Goal: Find contact information: Obtain details needed to contact an individual or organization

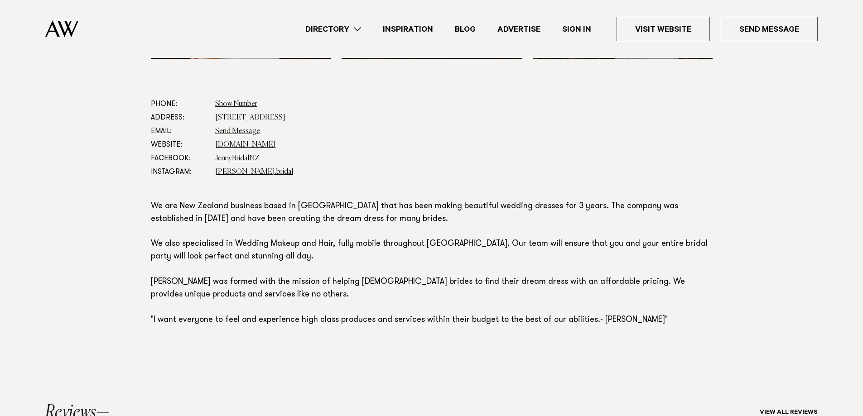
scroll to position [516, 0]
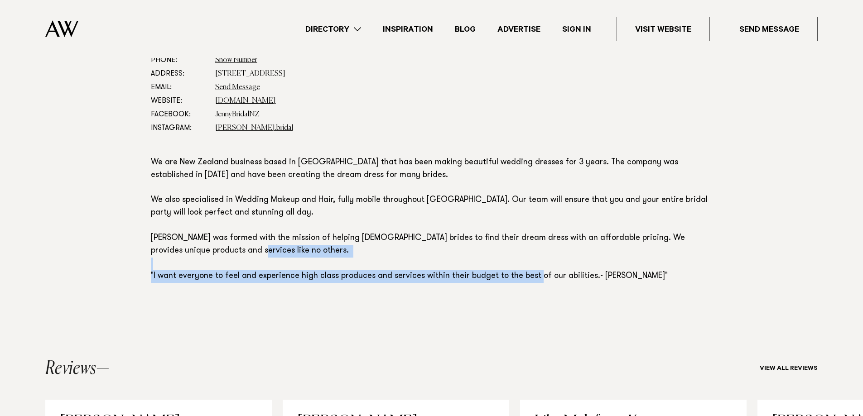
drag, startPoint x: 373, startPoint y: 267, endPoint x: 642, endPoint y: 284, distance: 269.7
click at [642, 284] on section "Phone: Show Number 0221744975 Address: [STREET_ADDRESS] Email: Send Message Web…" at bounding box center [432, 187] width 562 height 268
click at [642, 284] on section "Phone: Show Number 0221744975 Address: 8 Papahou Lane, Papatoetoe, Auckland Ema…" at bounding box center [432, 187] width 562 height 268
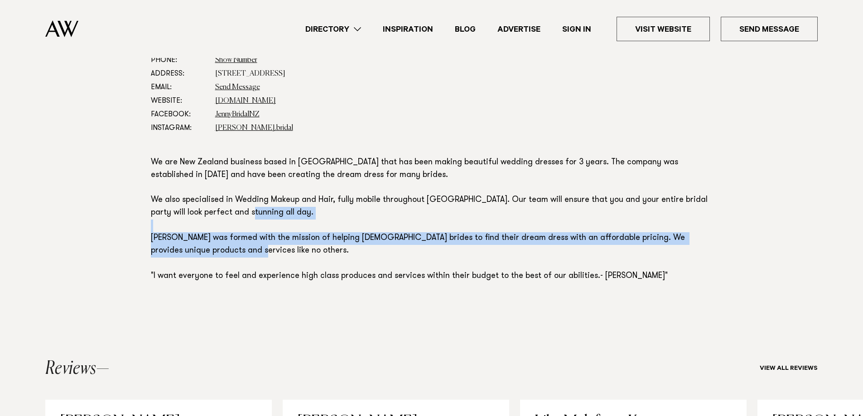
drag, startPoint x: 570, startPoint y: 266, endPoint x: 169, endPoint y: 229, distance: 402.3
click at [169, 229] on p "We are New Zealand business based in [GEOGRAPHIC_DATA] that has been making bea…" at bounding box center [432, 220] width 562 height 126
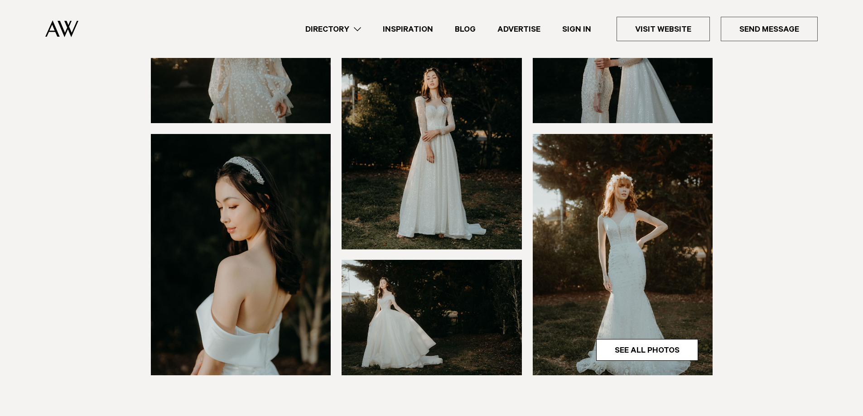
scroll to position [169, 0]
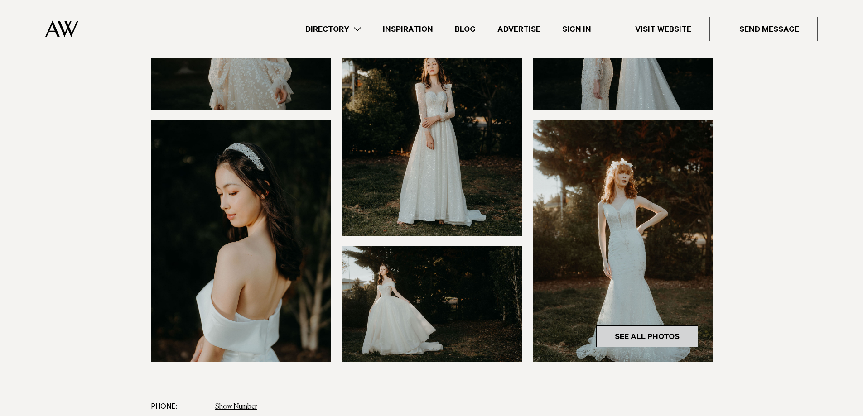
click at [657, 332] on link "See All Photos" at bounding box center [647, 337] width 102 height 22
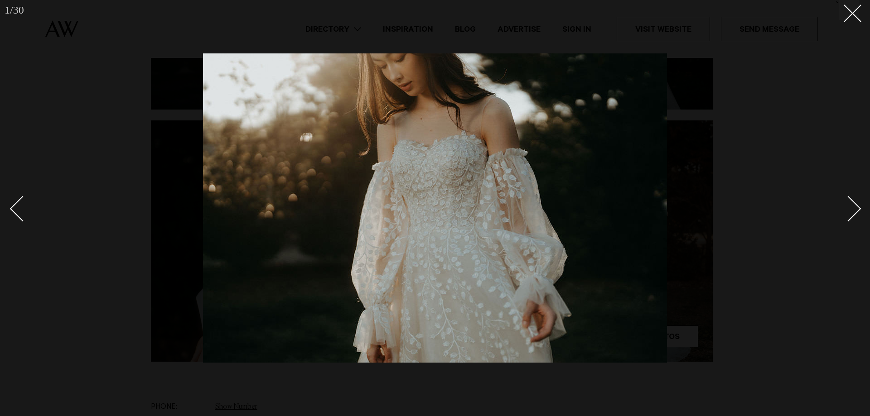
click at [850, 209] on div "Next slide" at bounding box center [849, 209] width 26 height 26
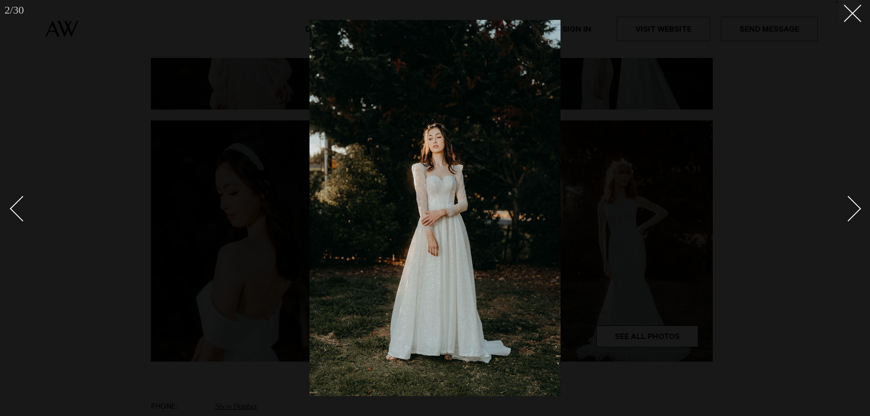
click at [850, 209] on div "Next slide" at bounding box center [849, 209] width 26 height 26
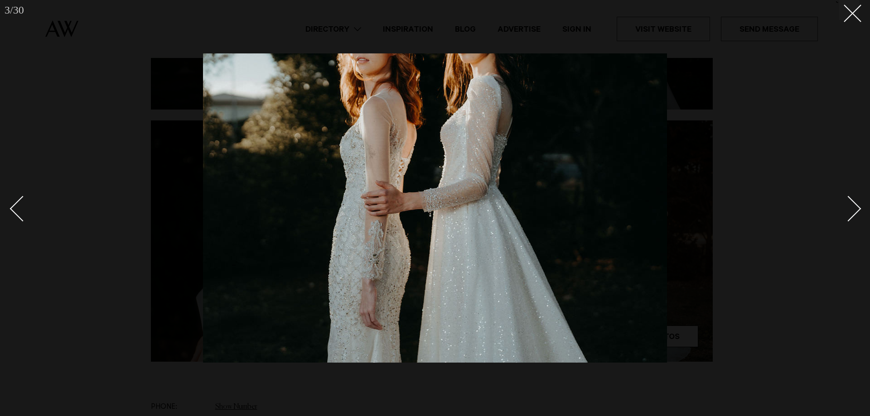
click at [850, 209] on div "Next slide" at bounding box center [849, 209] width 26 height 26
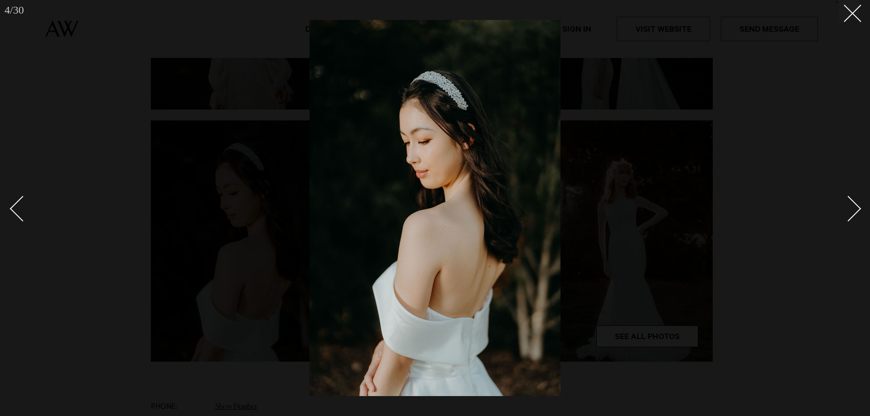
click at [850, 209] on div "Next slide" at bounding box center [849, 209] width 26 height 26
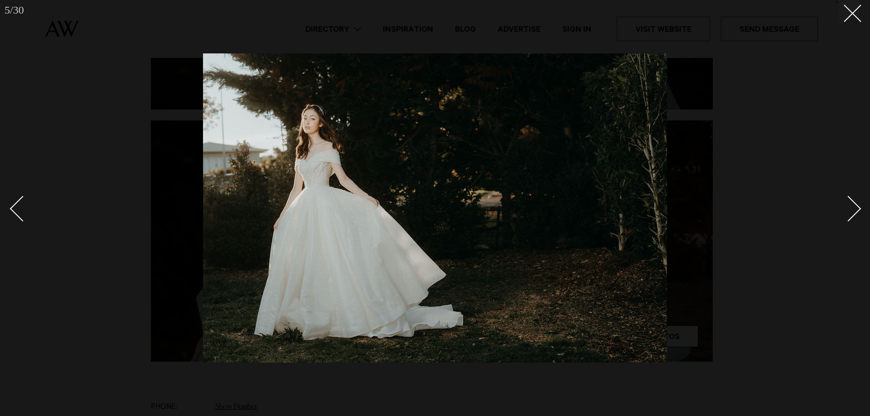
click at [850, 209] on div "Next slide" at bounding box center [849, 209] width 26 height 26
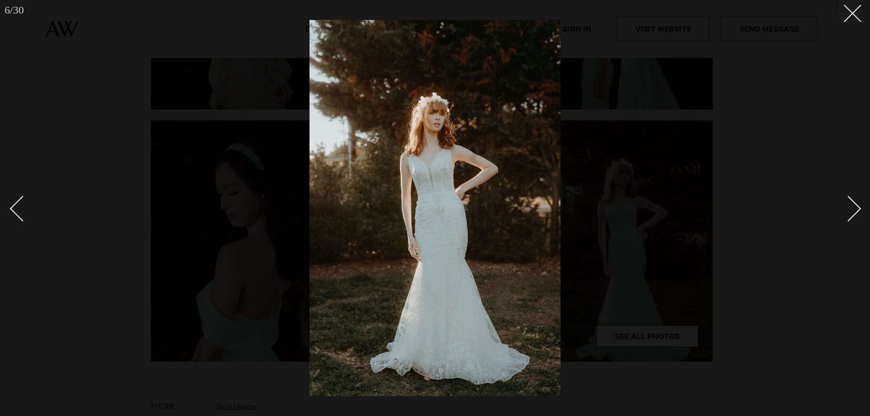
click at [850, 209] on div "Next slide" at bounding box center [849, 209] width 26 height 26
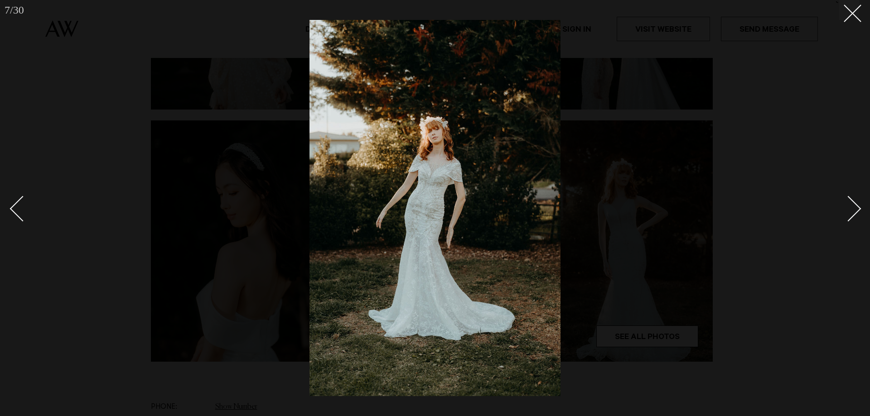
click at [850, 209] on div "Next slide" at bounding box center [849, 209] width 26 height 26
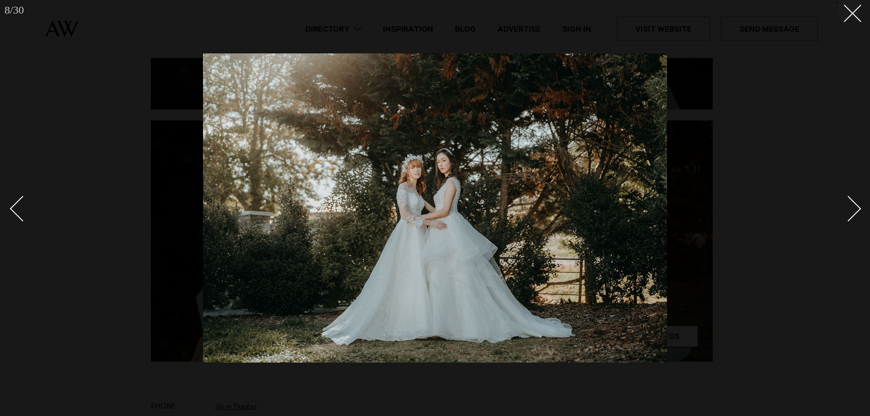
click at [850, 209] on div "Next slide" at bounding box center [849, 209] width 26 height 26
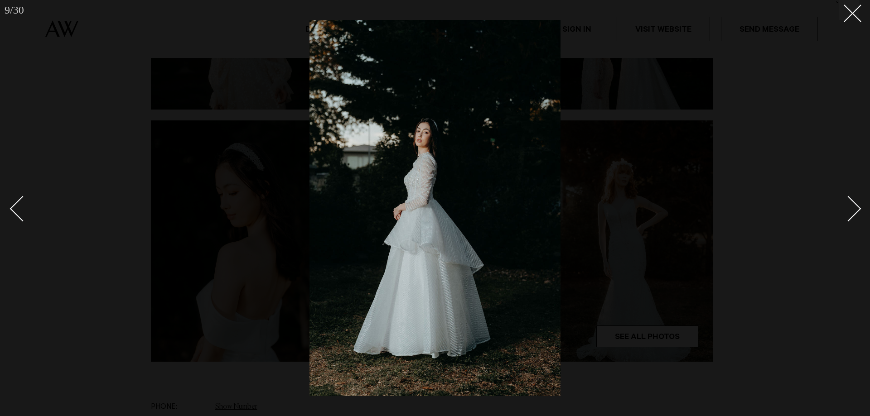
click at [850, 209] on div "Next slide" at bounding box center [849, 209] width 26 height 26
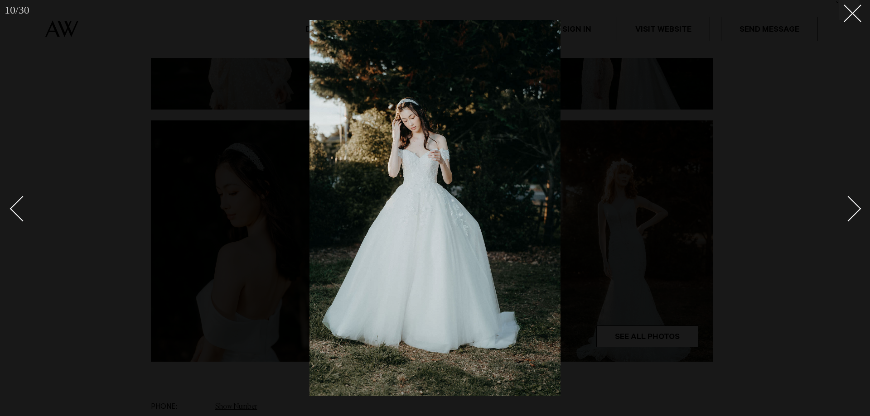
click at [850, 209] on div "Next slide" at bounding box center [849, 209] width 26 height 26
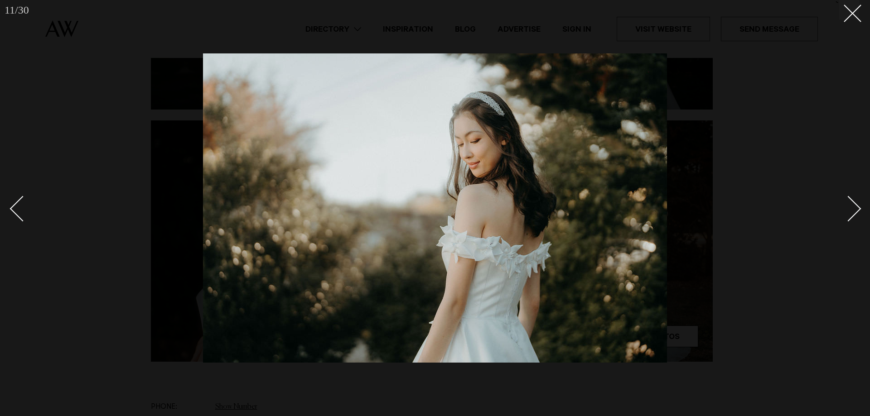
click at [850, 209] on div "Next slide" at bounding box center [849, 209] width 26 height 26
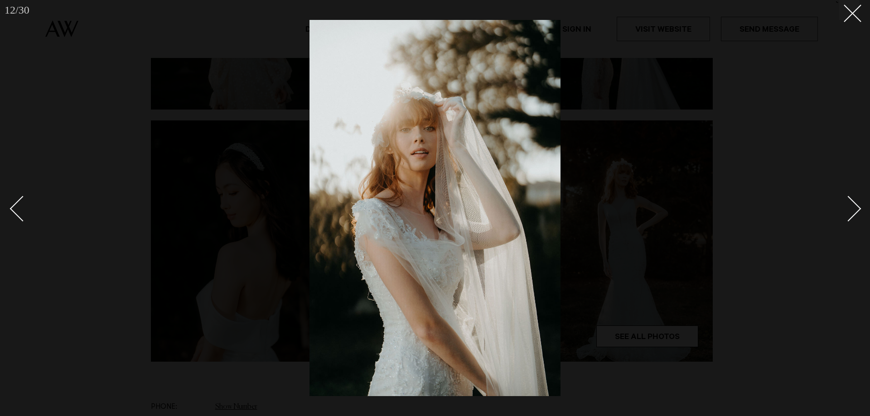
click at [850, 209] on div "Next slide" at bounding box center [849, 209] width 26 height 26
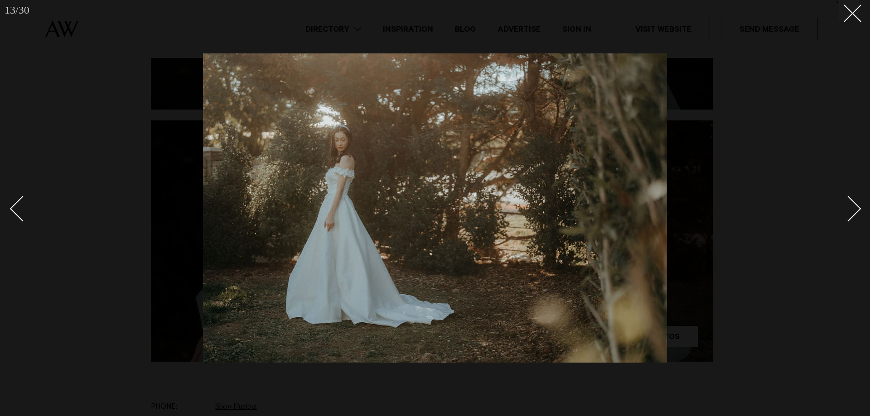
click at [850, 209] on div "Next slide" at bounding box center [849, 209] width 26 height 26
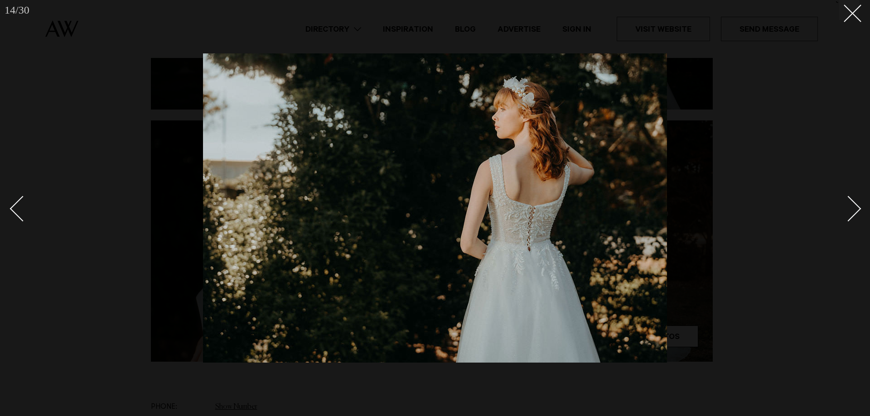
click at [850, 209] on div "Next slide" at bounding box center [849, 209] width 26 height 26
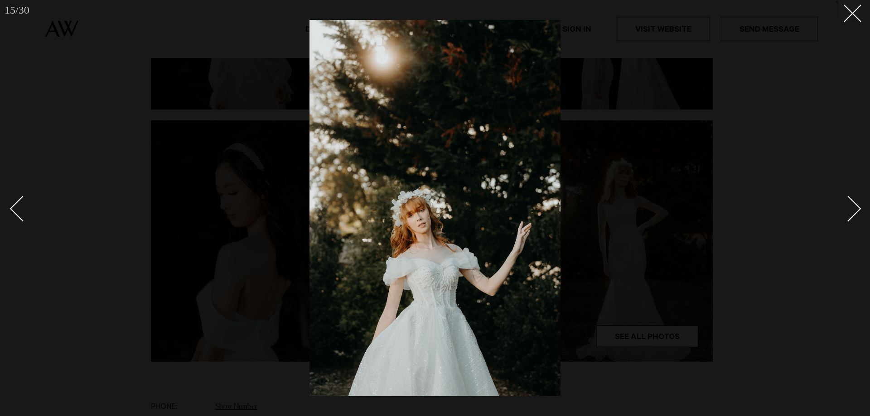
click at [850, 209] on div "Next slide" at bounding box center [849, 209] width 26 height 26
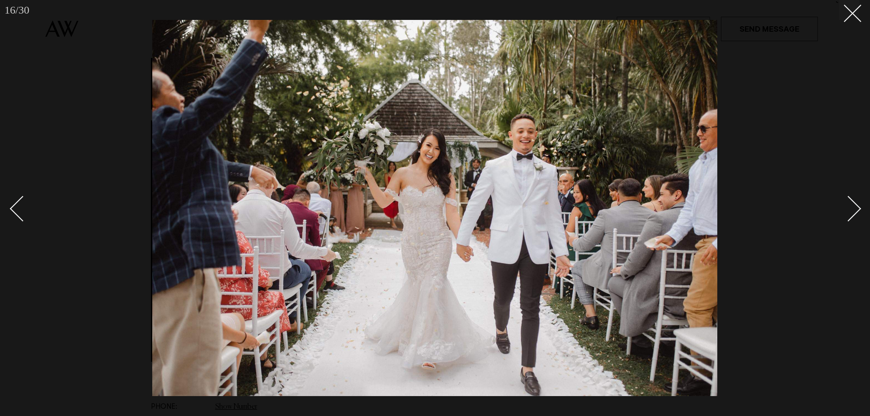
click at [850, 209] on div "Next slide" at bounding box center [849, 209] width 26 height 26
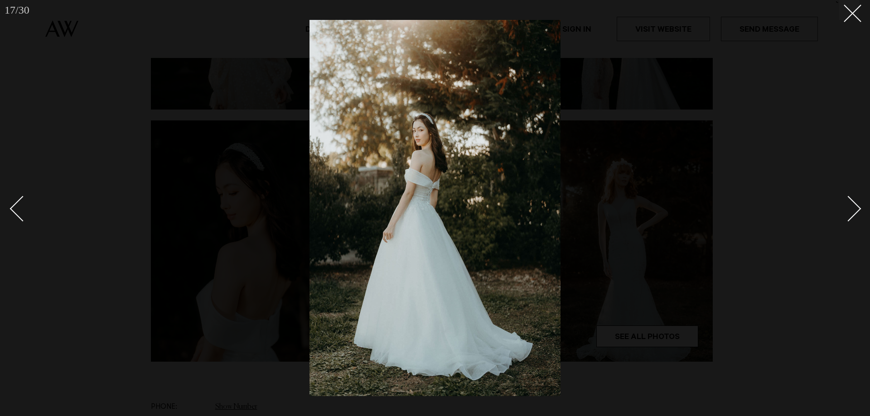
click at [850, 209] on div "Next slide" at bounding box center [849, 209] width 26 height 26
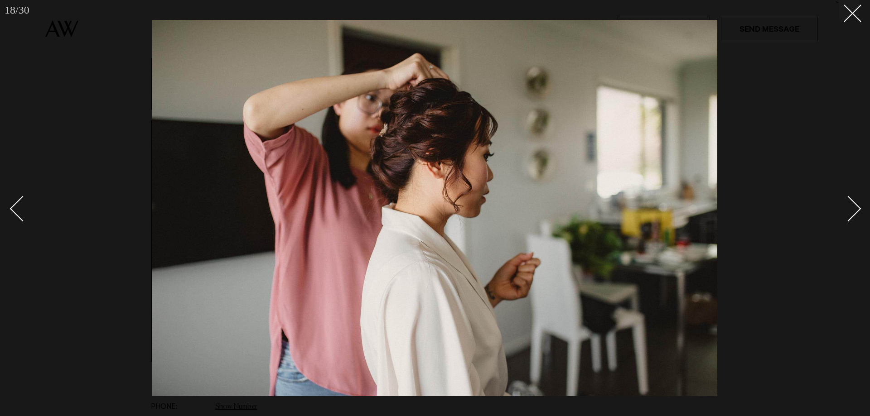
click at [850, 209] on div "Next slide" at bounding box center [849, 209] width 26 height 26
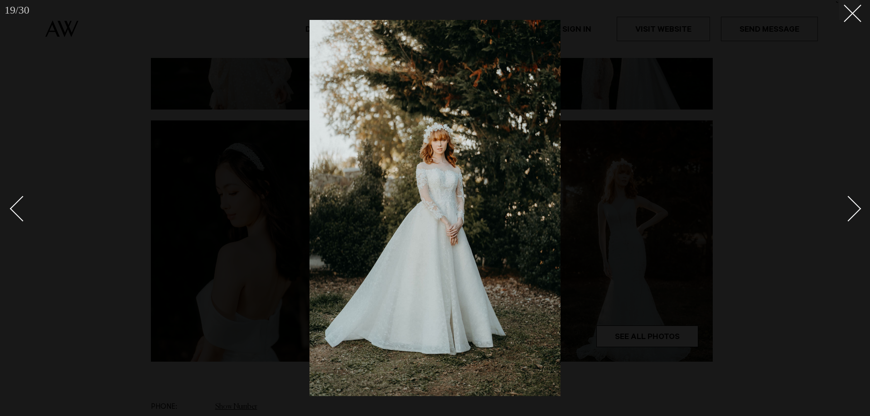
click at [850, 209] on div "Next slide" at bounding box center [849, 209] width 26 height 26
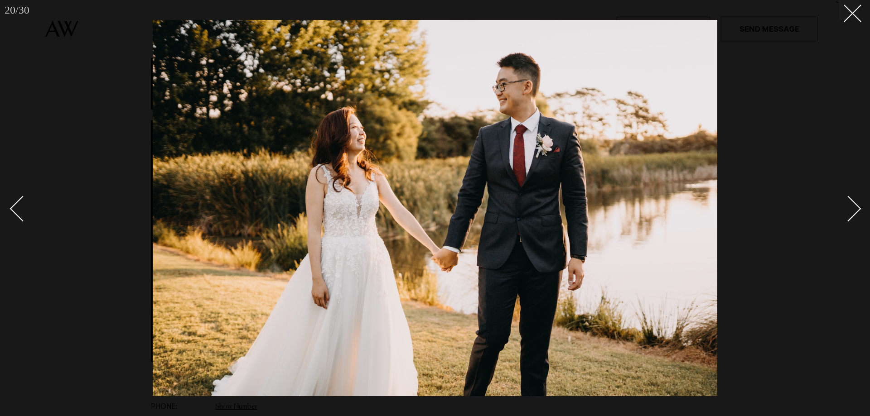
click at [850, 209] on div "Next slide" at bounding box center [849, 209] width 26 height 26
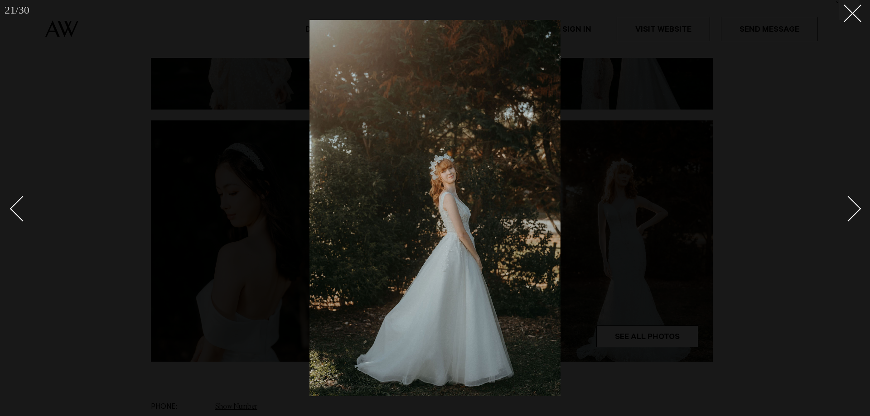
click at [850, 209] on div "Next slide" at bounding box center [849, 209] width 26 height 26
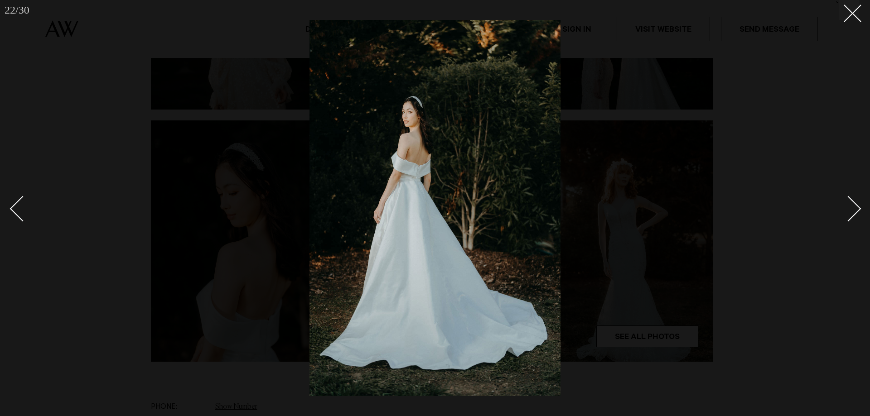
click at [850, 209] on div "Next slide" at bounding box center [849, 209] width 26 height 26
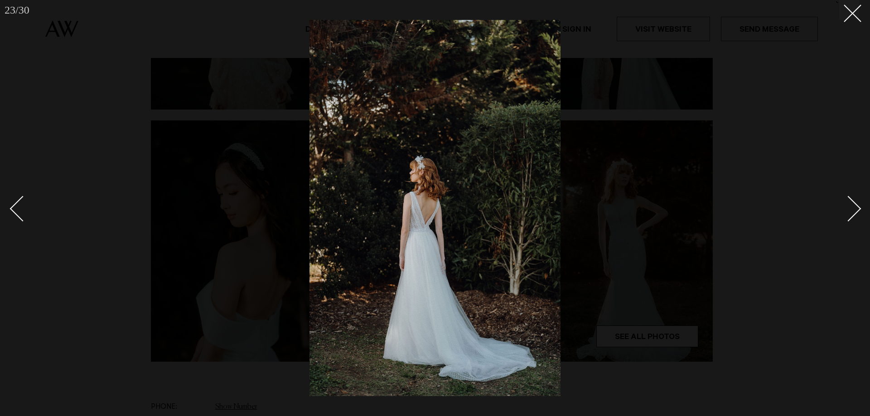
click at [850, 209] on div "Next slide" at bounding box center [849, 209] width 26 height 26
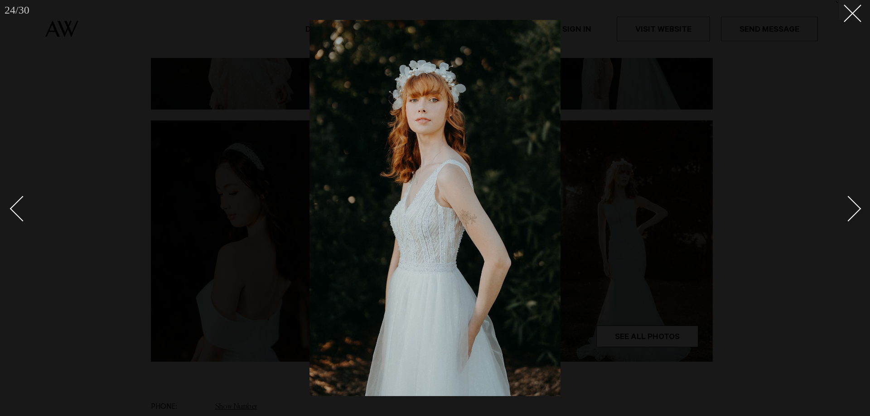
click at [850, 209] on div "Next slide" at bounding box center [849, 209] width 26 height 26
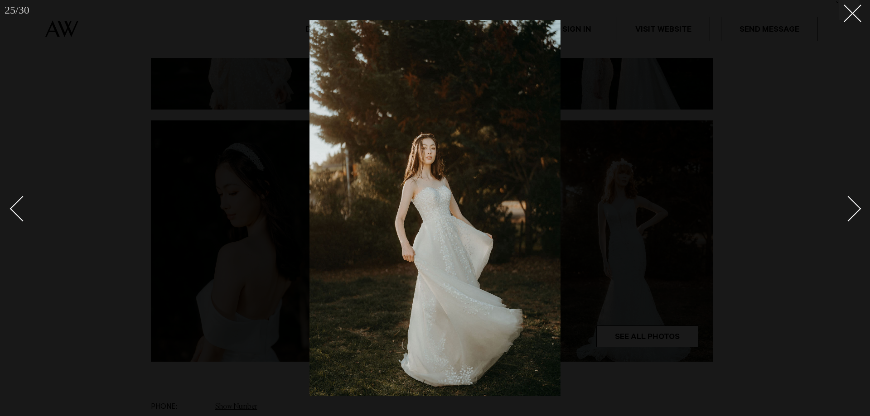
click at [850, 209] on div "Next slide" at bounding box center [849, 209] width 26 height 26
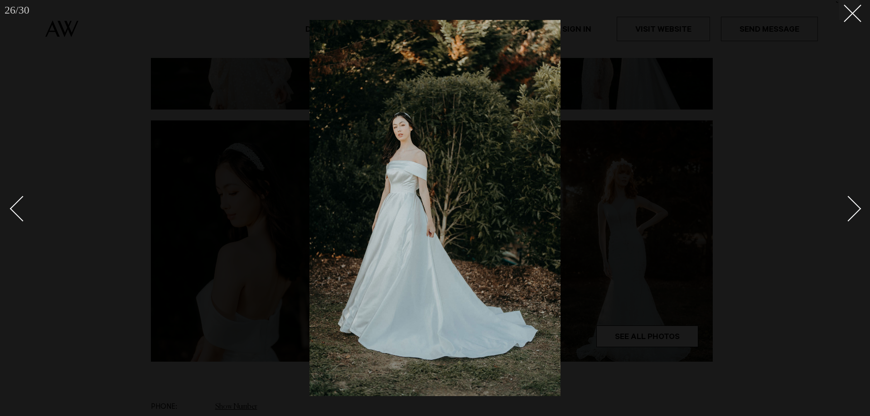
click at [850, 209] on div "Next slide" at bounding box center [849, 209] width 26 height 26
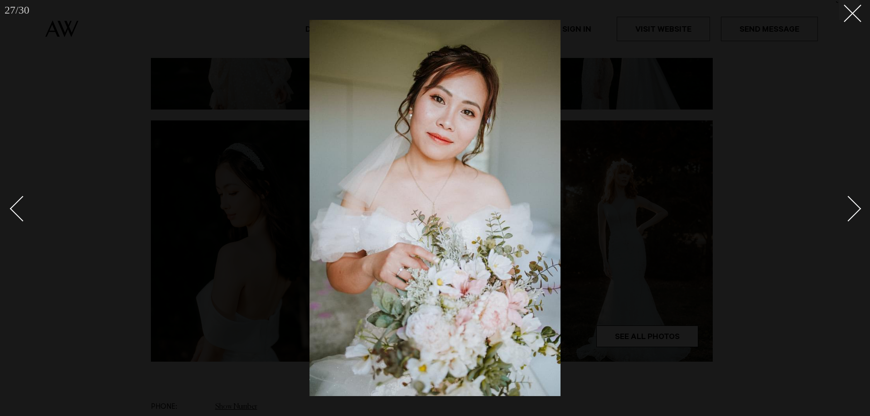
click at [850, 209] on div "Next slide" at bounding box center [849, 209] width 26 height 26
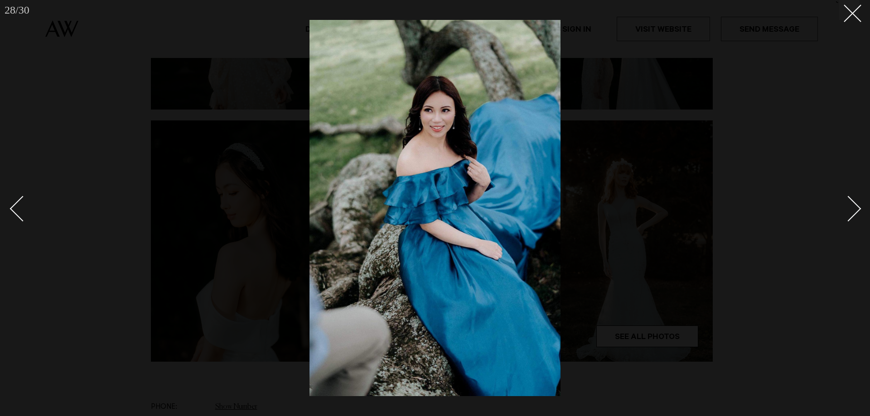
click at [850, 209] on div "Next slide" at bounding box center [849, 209] width 26 height 26
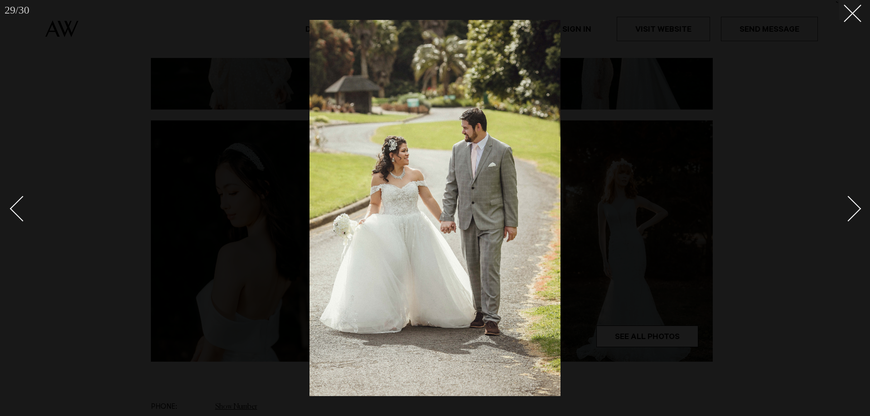
click at [850, 209] on div "Next slide" at bounding box center [849, 209] width 26 height 26
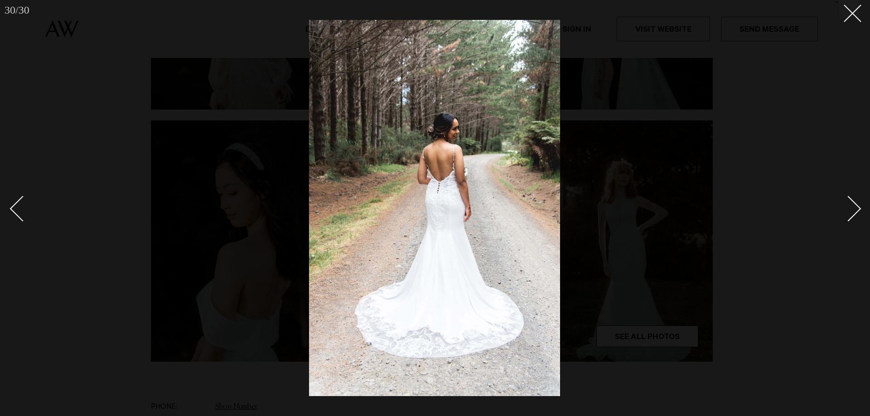
click at [850, 209] on div "Next slide" at bounding box center [849, 209] width 26 height 26
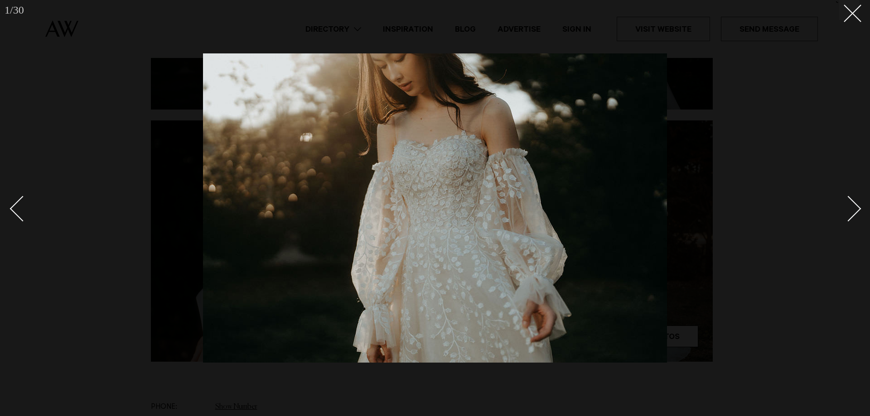
click at [850, 209] on div "Next slide" at bounding box center [849, 209] width 26 height 26
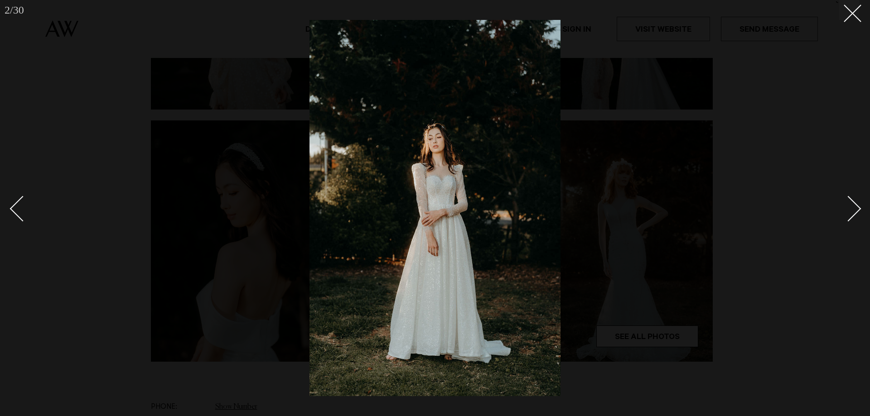
click at [850, 209] on div "Next slide" at bounding box center [849, 209] width 26 height 26
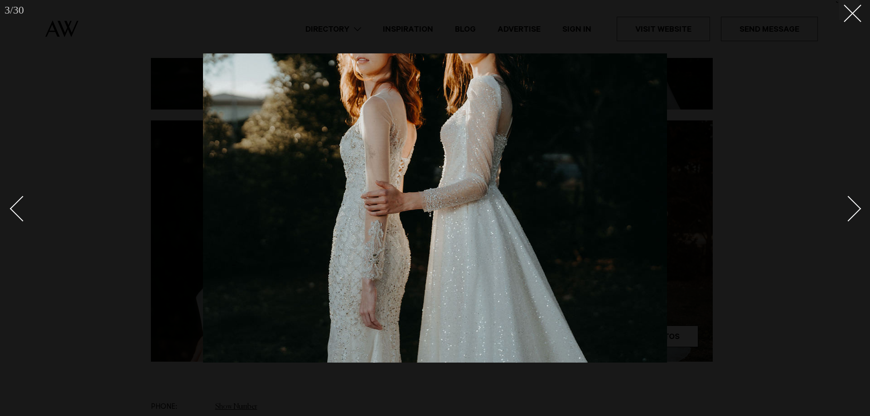
click at [850, 209] on div "Next slide" at bounding box center [849, 209] width 26 height 26
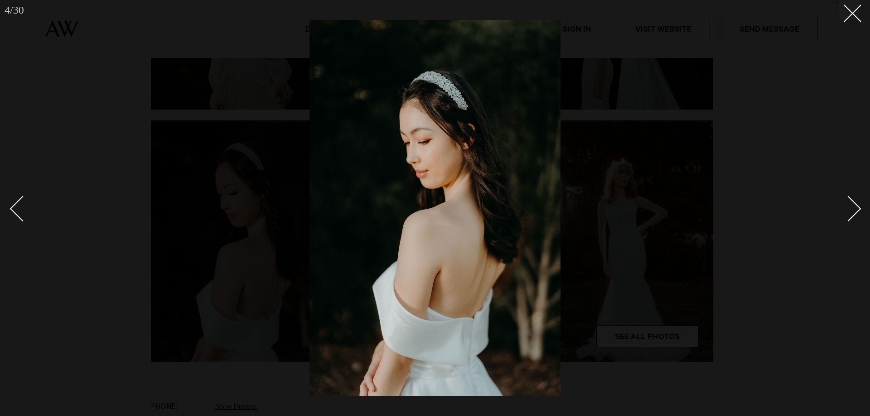
click at [850, 209] on div "Next slide" at bounding box center [849, 209] width 26 height 26
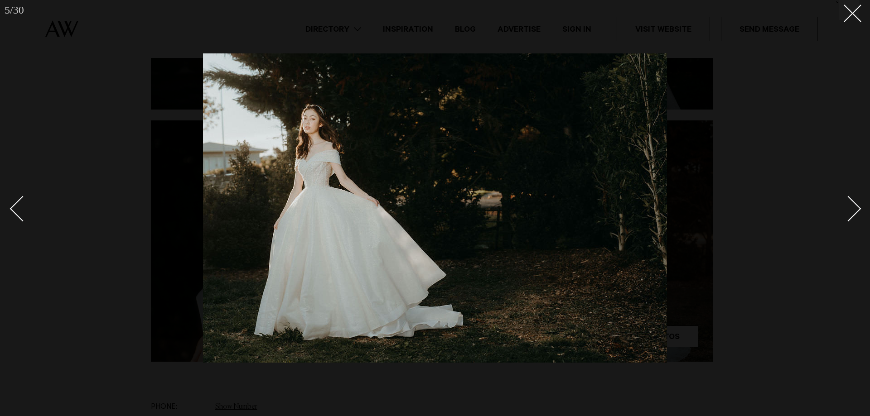
click at [850, 209] on div "Next slide" at bounding box center [849, 209] width 26 height 26
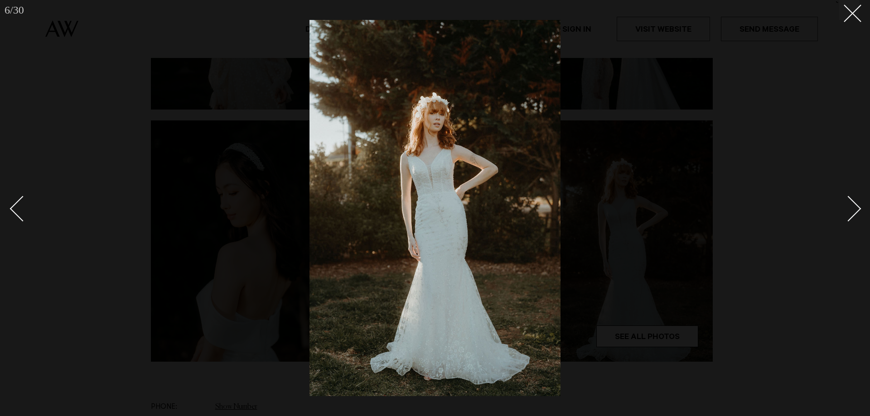
click at [850, 209] on div "Next slide" at bounding box center [849, 209] width 26 height 26
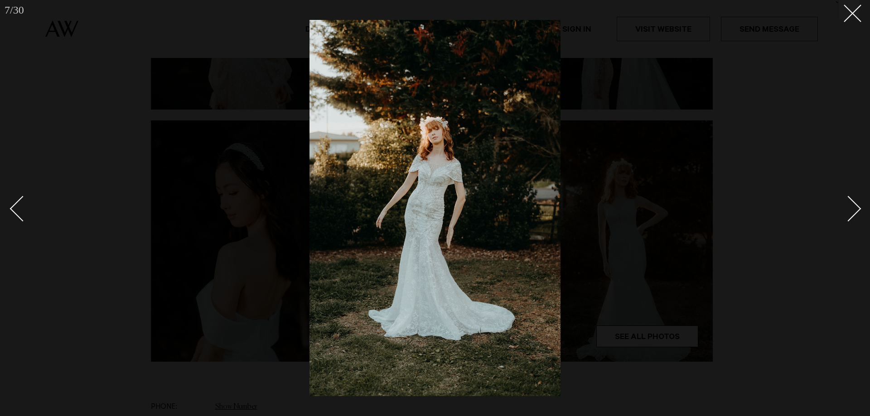
click at [850, 209] on div "Next slide" at bounding box center [849, 209] width 26 height 26
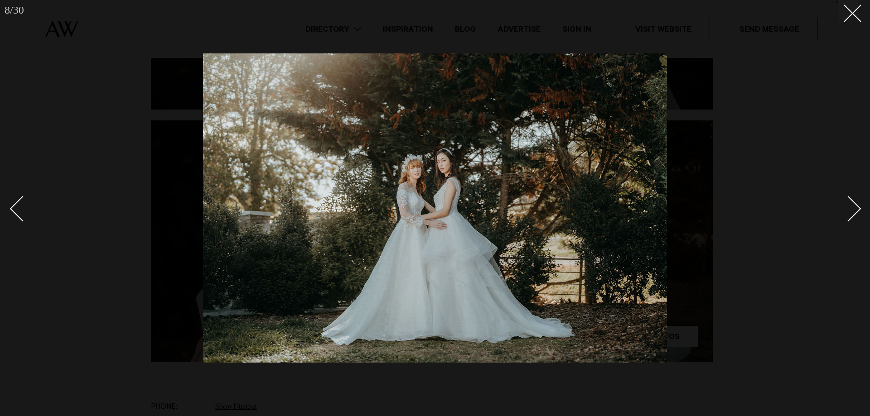
click at [850, 209] on div "Next slide" at bounding box center [849, 209] width 26 height 26
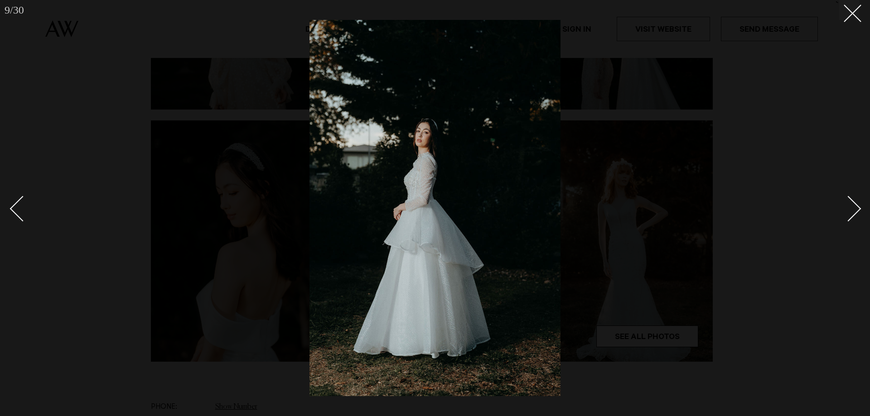
click at [850, 209] on div "Next slide" at bounding box center [849, 209] width 26 height 26
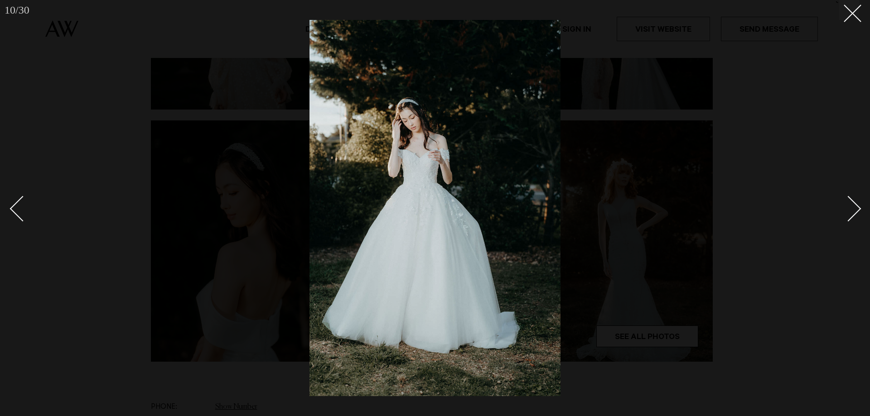
click at [850, 209] on div "Next slide" at bounding box center [849, 209] width 26 height 26
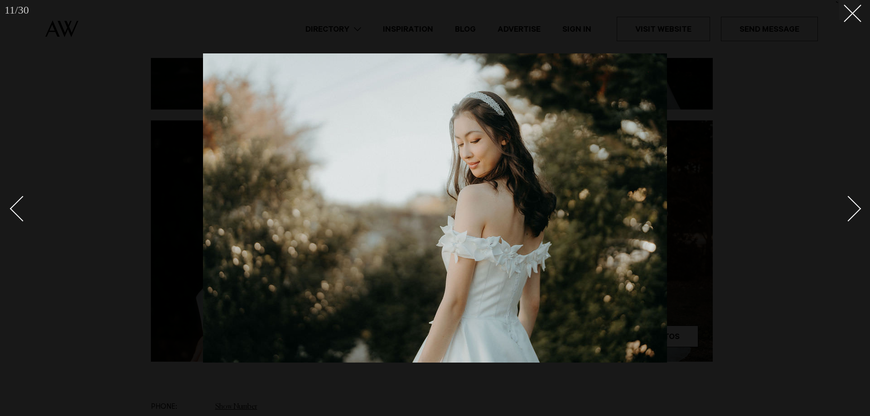
click at [850, 209] on div "Next slide" at bounding box center [849, 209] width 26 height 26
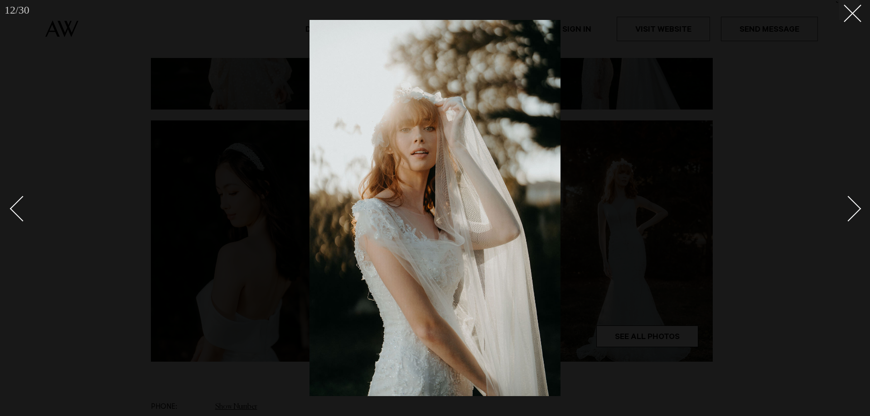
click at [850, 209] on div "Next slide" at bounding box center [849, 209] width 26 height 26
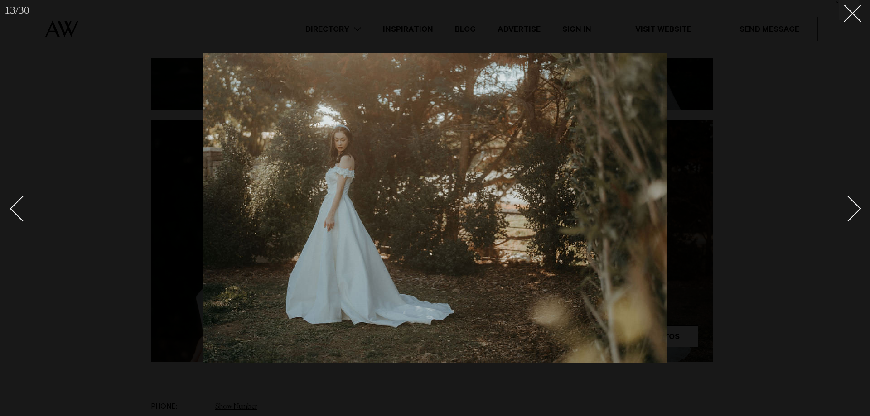
click at [850, 209] on div "Next slide" at bounding box center [849, 209] width 26 height 26
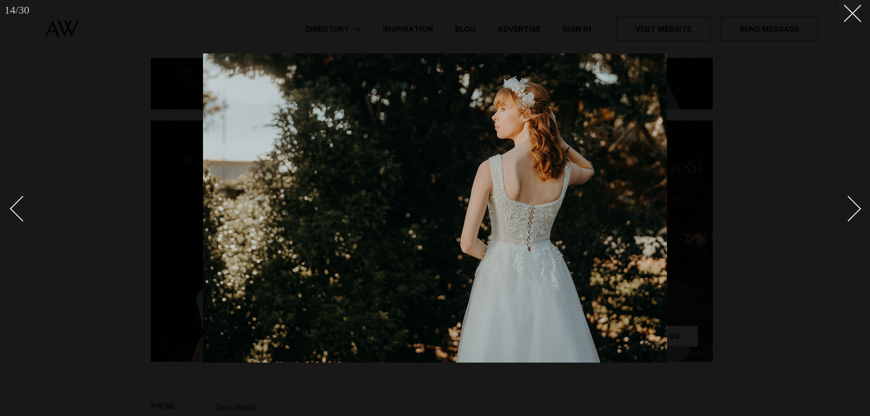
click at [850, 209] on div "Next slide" at bounding box center [849, 209] width 26 height 26
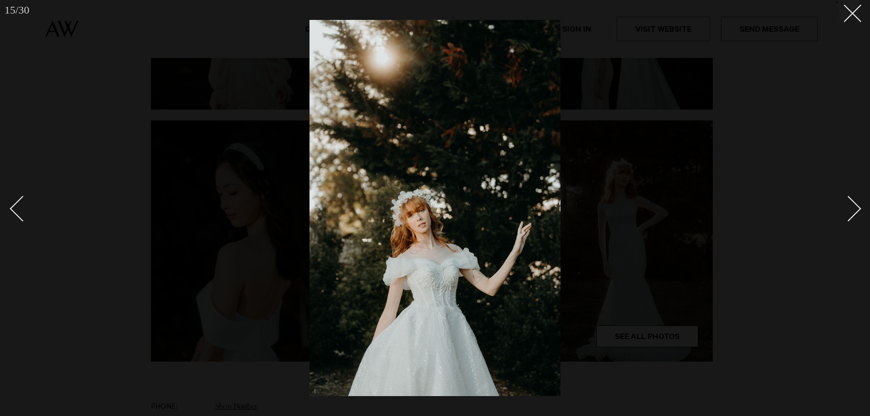
click at [850, 209] on div "Next slide" at bounding box center [849, 209] width 26 height 26
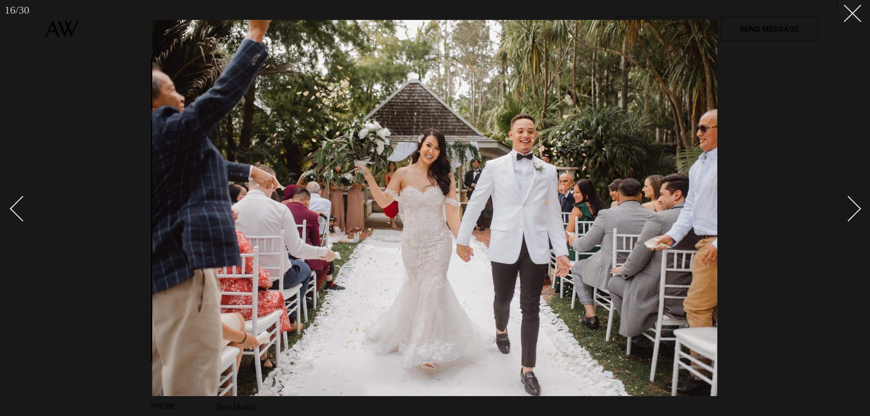
click at [850, 209] on div "Next slide" at bounding box center [849, 209] width 26 height 26
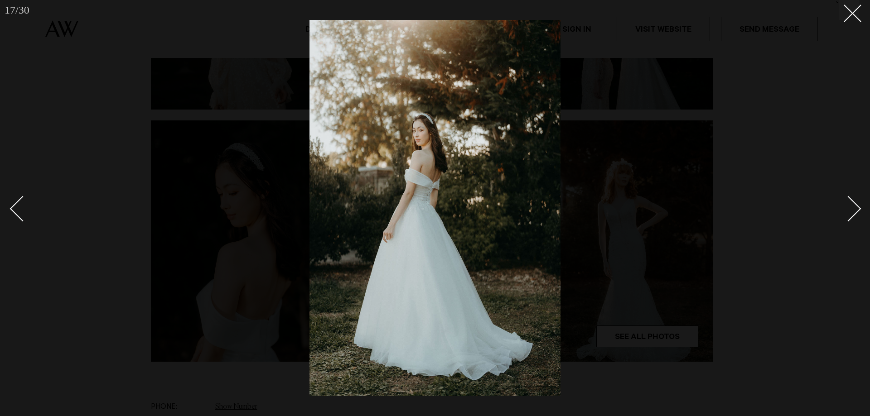
click at [850, 209] on div "Next slide" at bounding box center [849, 209] width 26 height 26
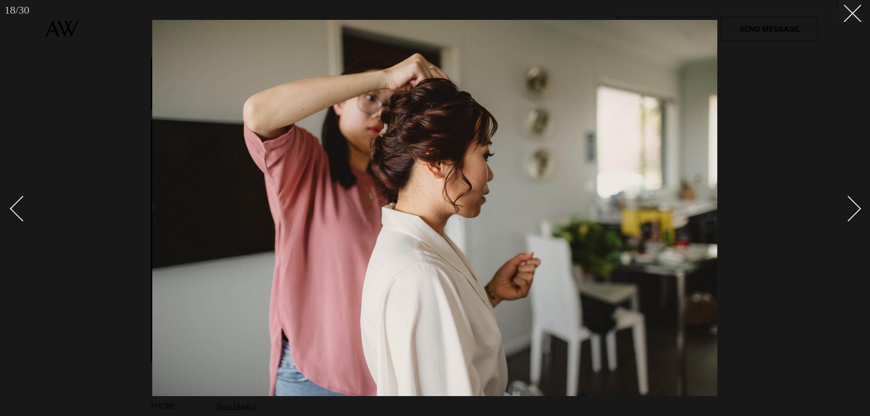
click at [850, 209] on div "Next slide" at bounding box center [849, 209] width 26 height 26
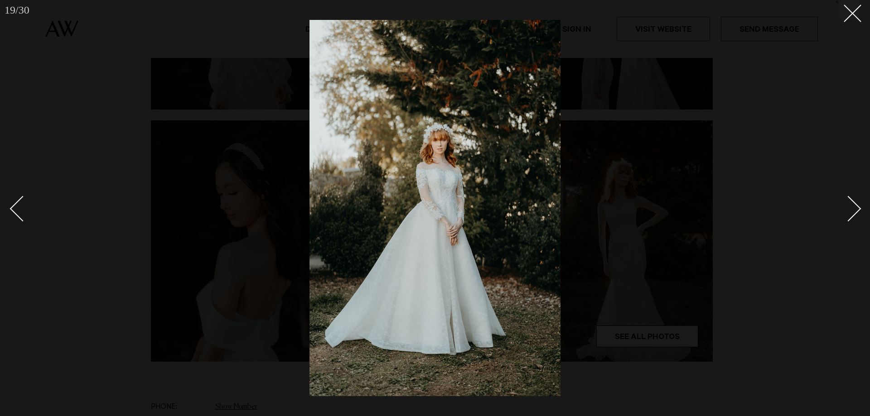
click at [851, 25] on div at bounding box center [435, 208] width 870 height 416
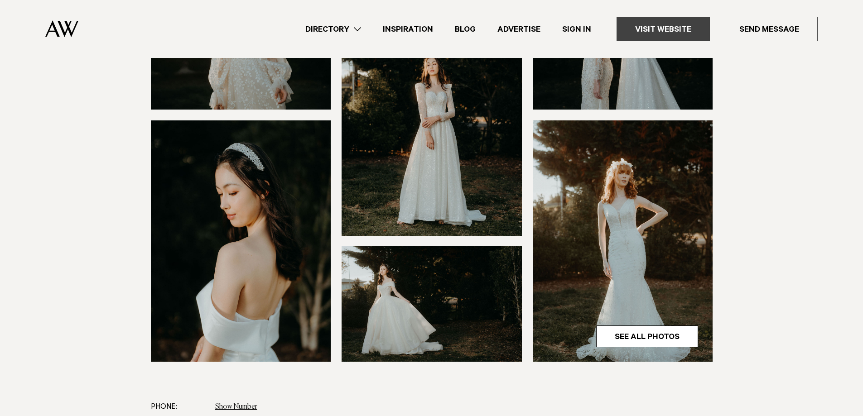
click at [667, 34] on link "Visit Website" at bounding box center [663, 29] width 93 height 24
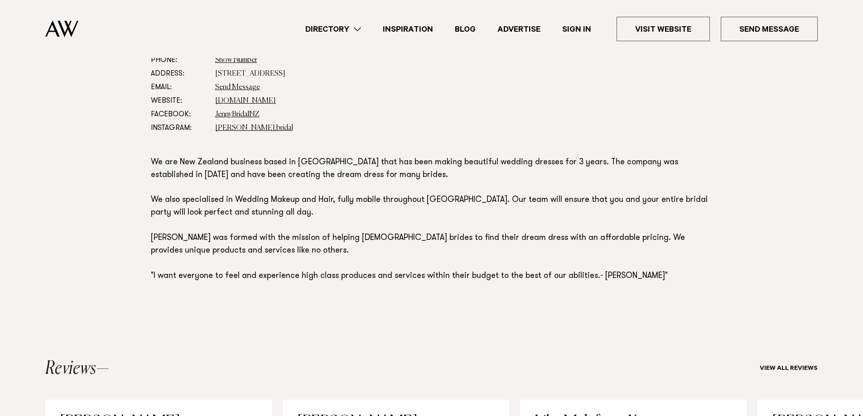
scroll to position [450, 0]
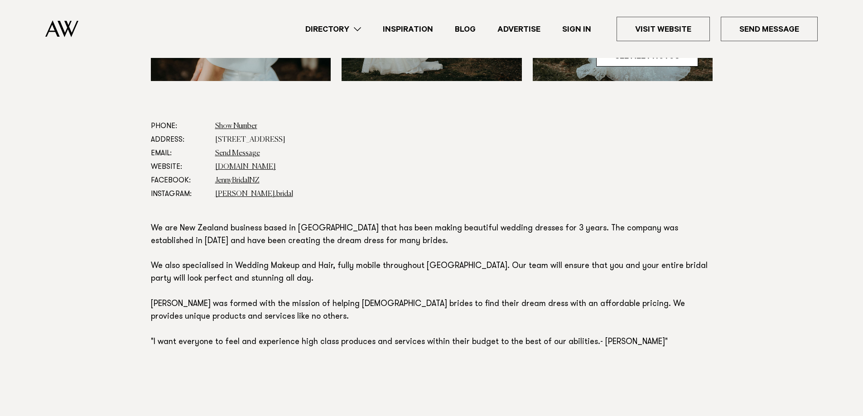
drag, startPoint x: 216, startPoint y: 139, endPoint x: 298, endPoint y: 139, distance: 81.6
click at [298, 139] on dd "[STREET_ADDRESS]" at bounding box center [464, 140] width 498 height 14
copy dd "[STREET_ADDRESS]"
